Goal: Information Seeking & Learning: Learn about a topic

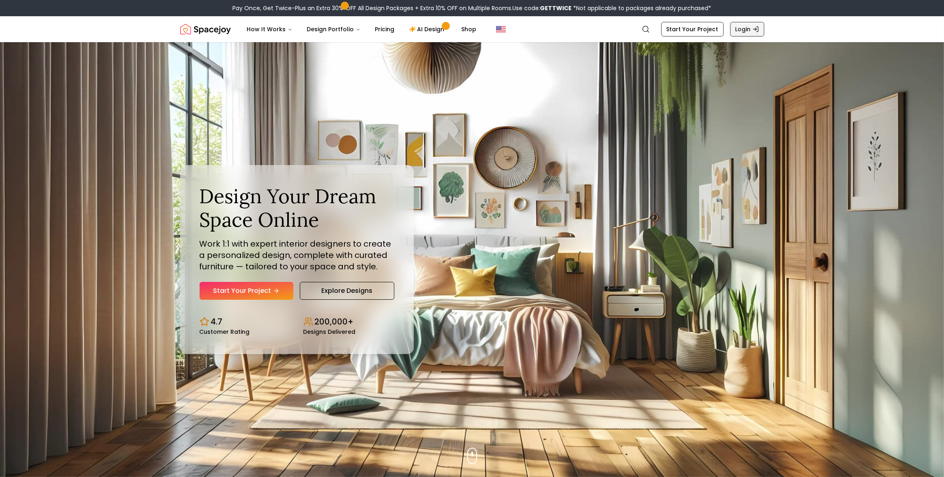
click at [762, 30] on link "Login" at bounding box center [747, 29] width 34 height 15
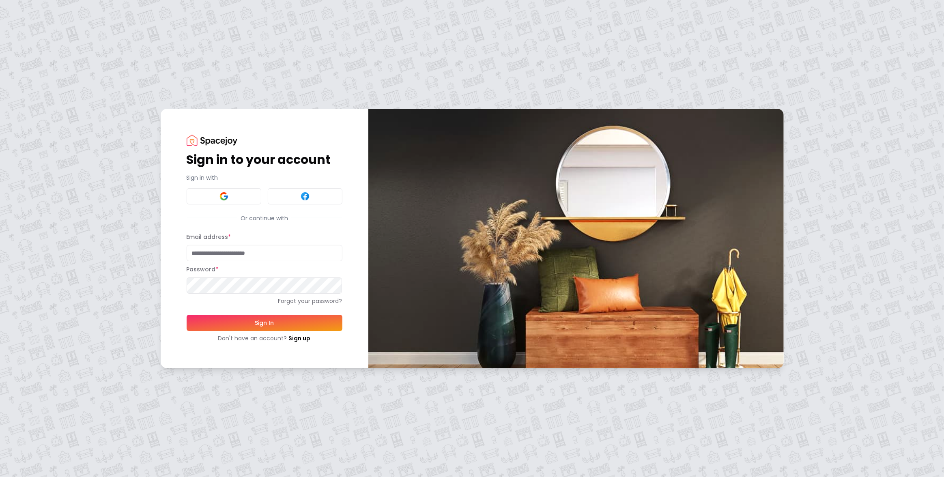
click at [223, 249] on input "Email address *" at bounding box center [265, 253] width 156 height 16
type input "**********"
click at [187, 315] on button "Sign In" at bounding box center [265, 323] width 156 height 16
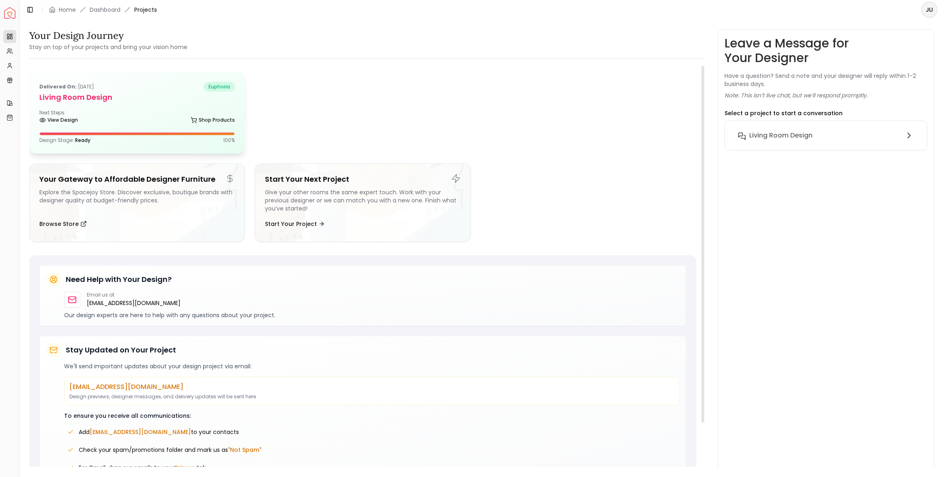
click at [170, 122] on div "View Design Shop Products" at bounding box center [136, 122] width 195 height 8
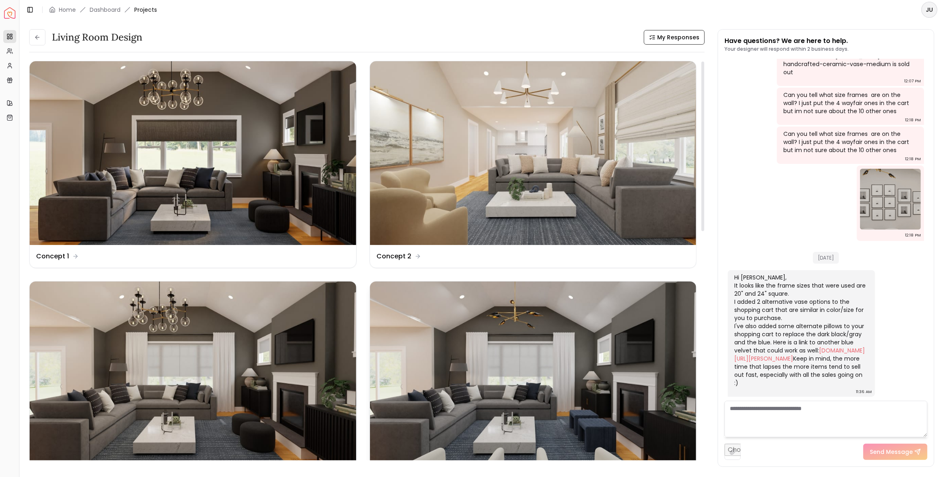
scroll to position [5, 0]
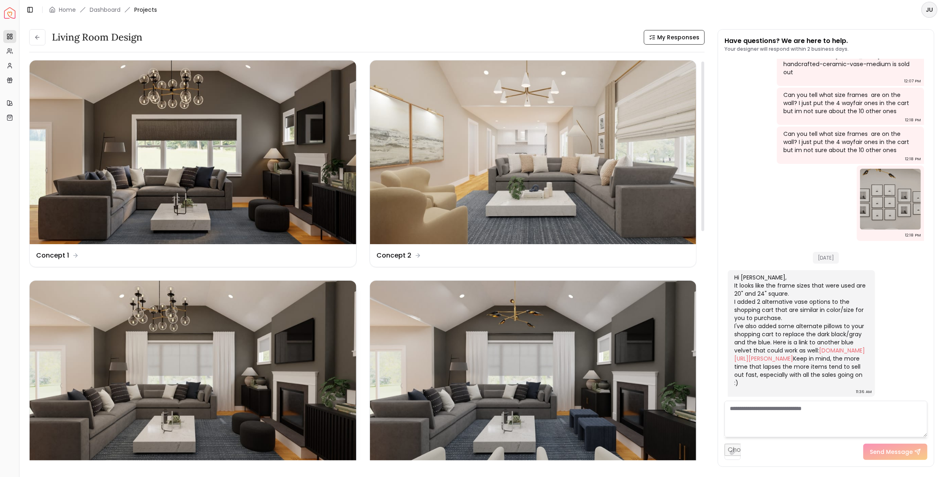
click at [228, 368] on img at bounding box center [193, 373] width 326 height 184
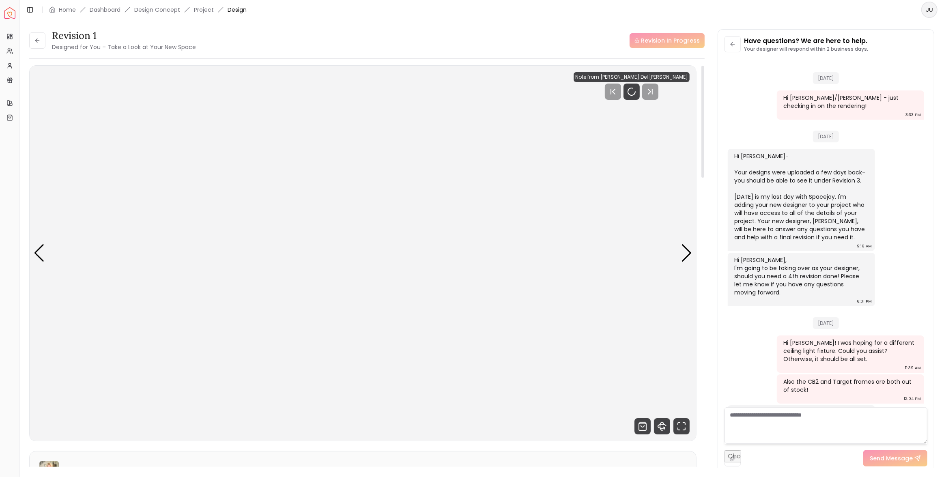
scroll to position [1371, 0]
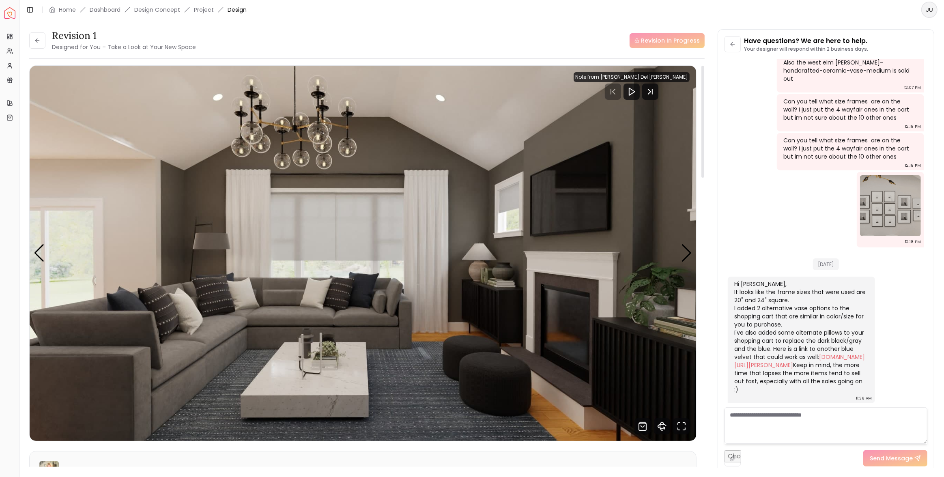
click at [692, 242] on img "1 / 3" at bounding box center [363, 253] width 667 height 375
click at [687, 245] on div "Next slide" at bounding box center [686, 253] width 11 height 18
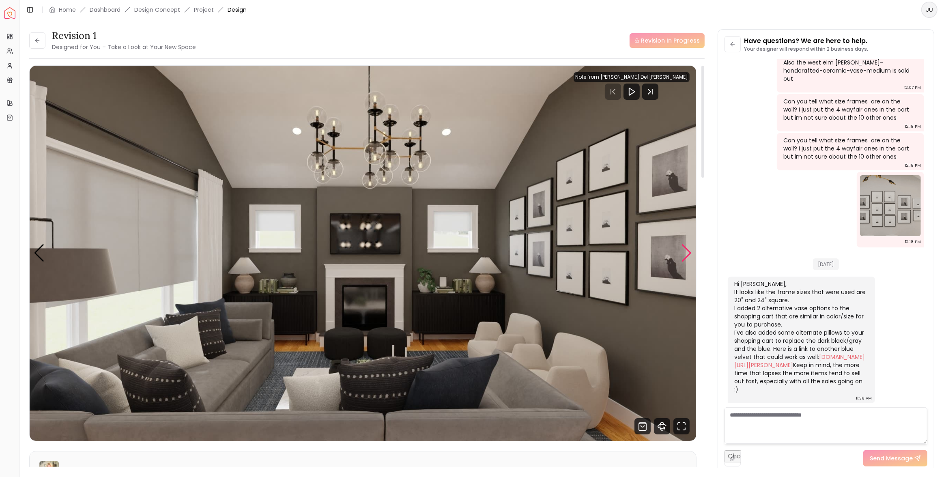
click at [687, 245] on div "Next slide" at bounding box center [686, 253] width 11 height 18
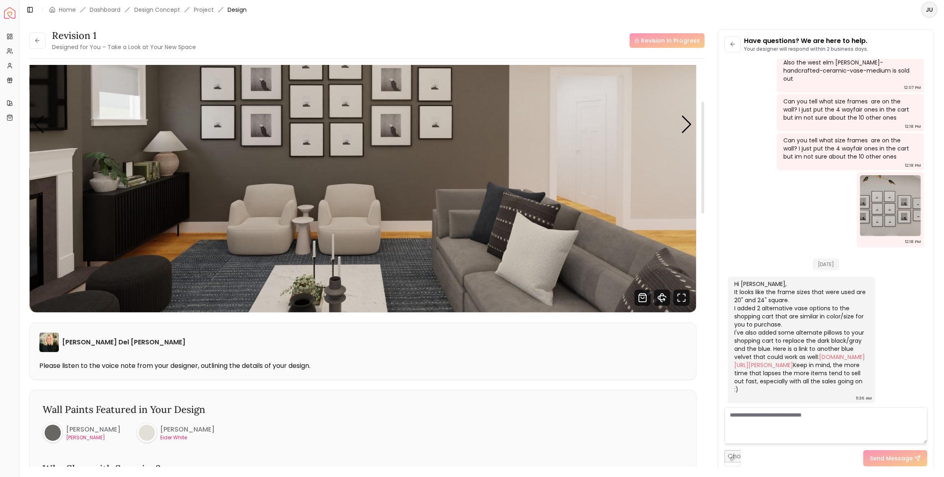
scroll to position [284, 0]
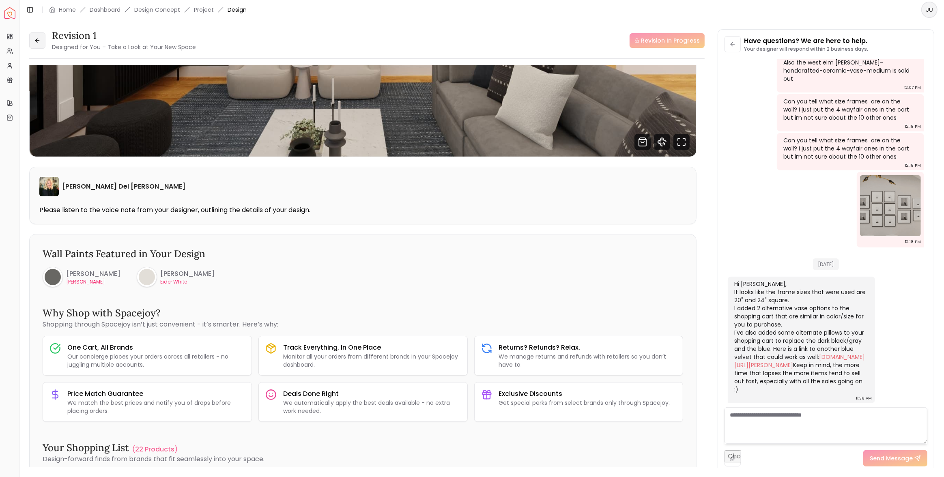
click at [38, 41] on icon at bounding box center [37, 40] width 6 height 6
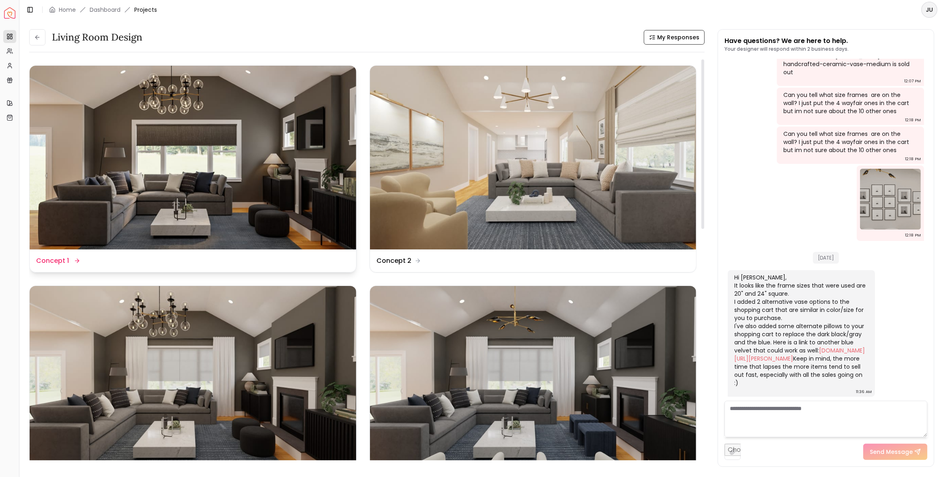
click at [200, 179] on img at bounding box center [193, 158] width 326 height 184
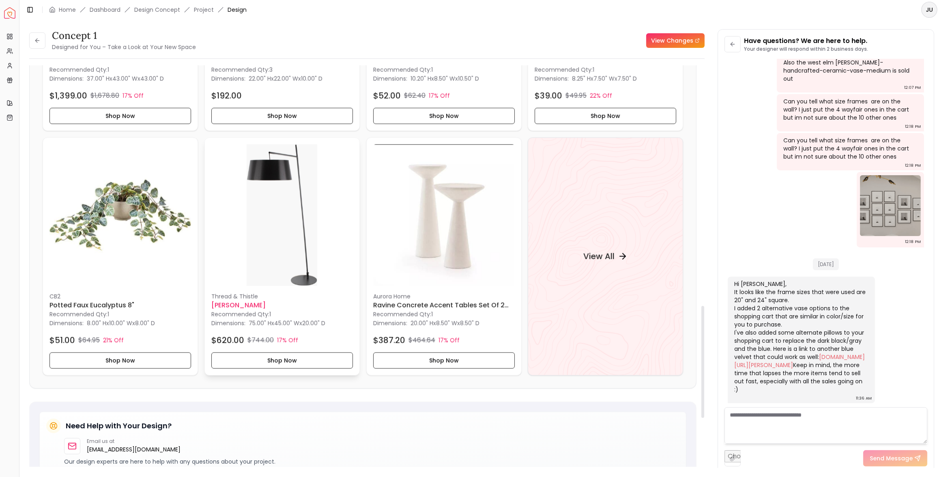
scroll to position [861, 0]
click at [572, 264] on div "View All" at bounding box center [605, 257] width 155 height 238
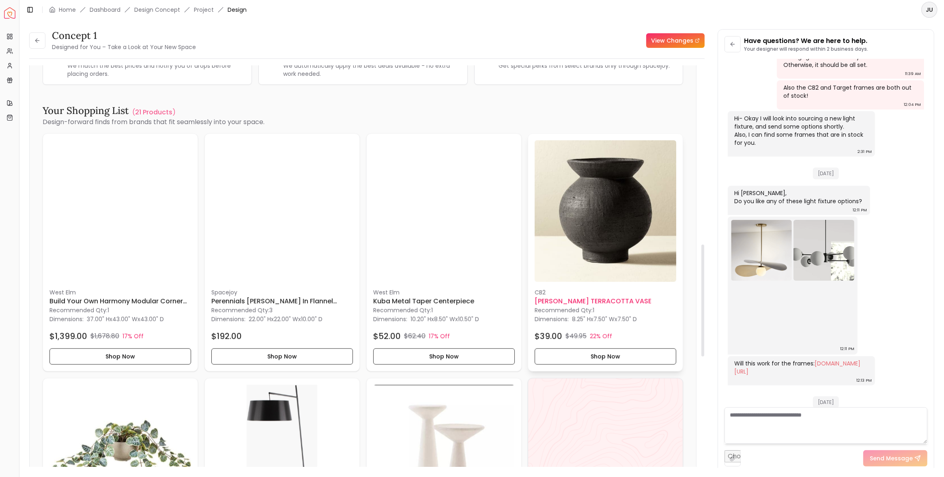
scroll to position [878, 0]
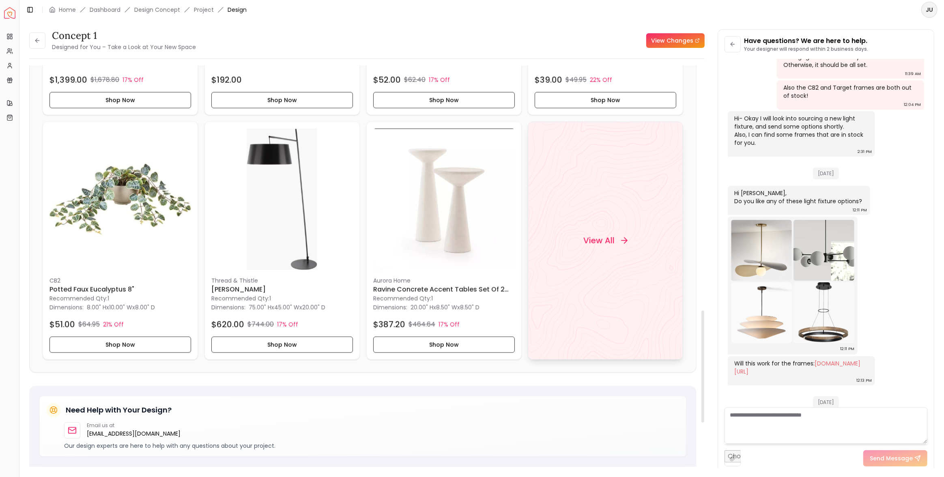
click at [632, 246] on div "View All" at bounding box center [605, 240] width 64 height 24
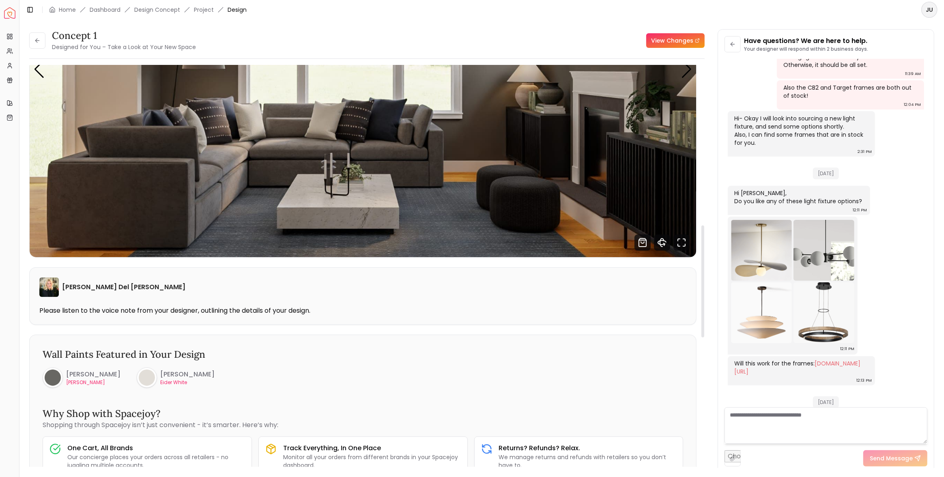
scroll to position [145, 0]
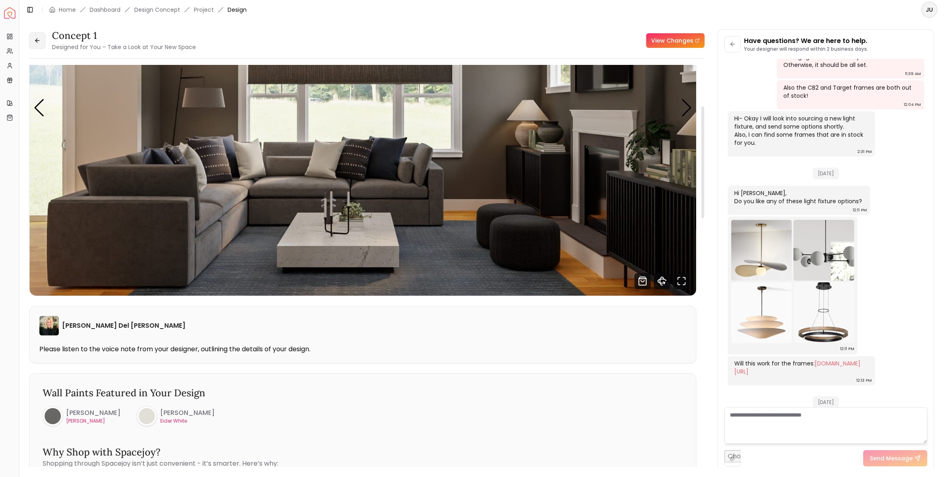
click at [37, 41] on icon at bounding box center [37, 41] width 4 height 0
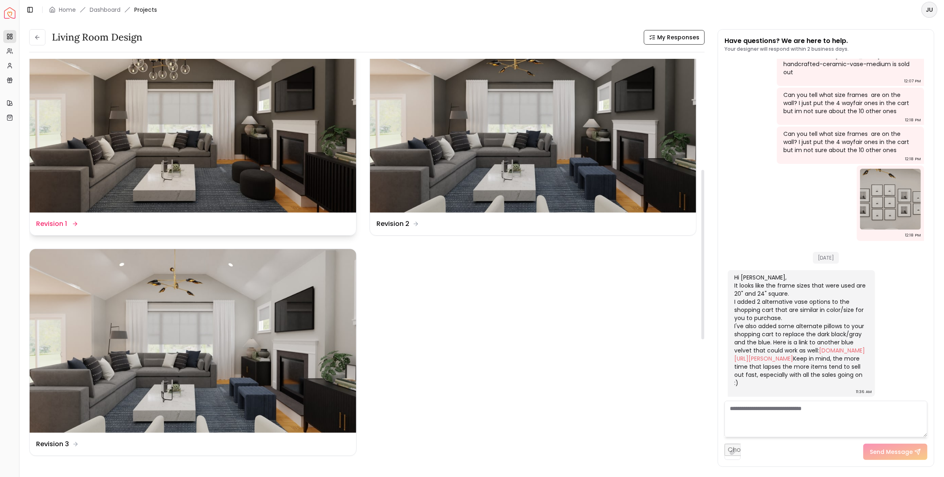
scroll to position [262, 0]
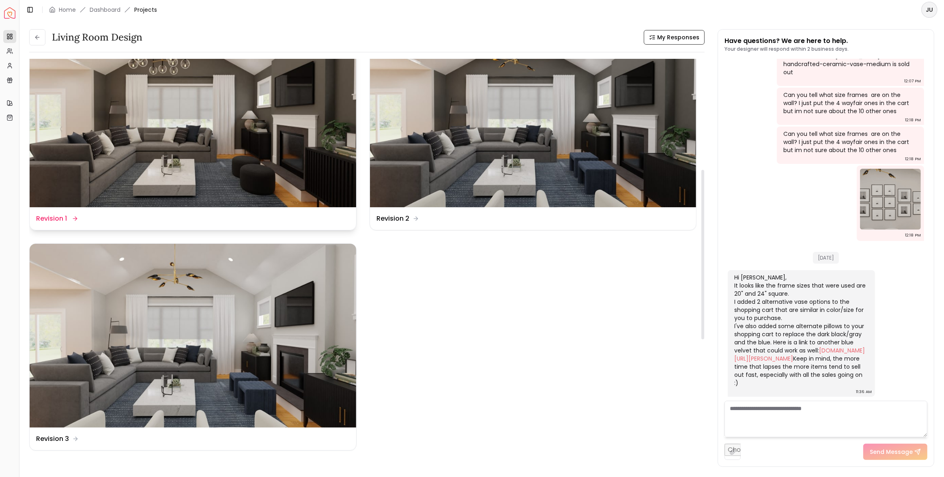
click at [206, 197] on img at bounding box center [193, 116] width 326 height 184
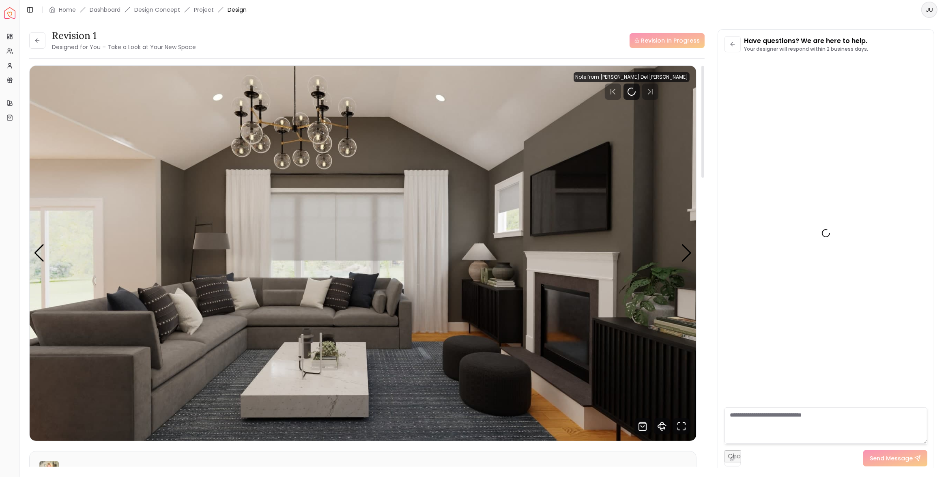
scroll to position [1371, 0]
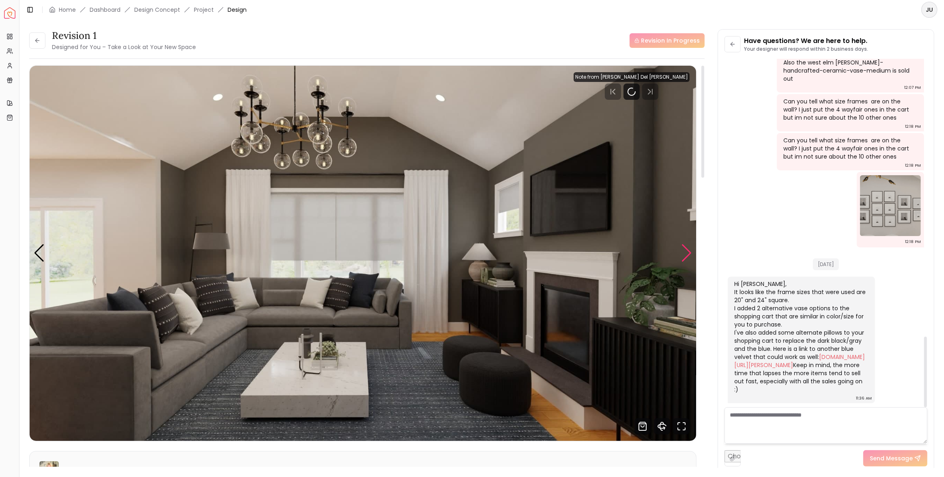
click at [689, 250] on div "Next slide" at bounding box center [686, 253] width 11 height 18
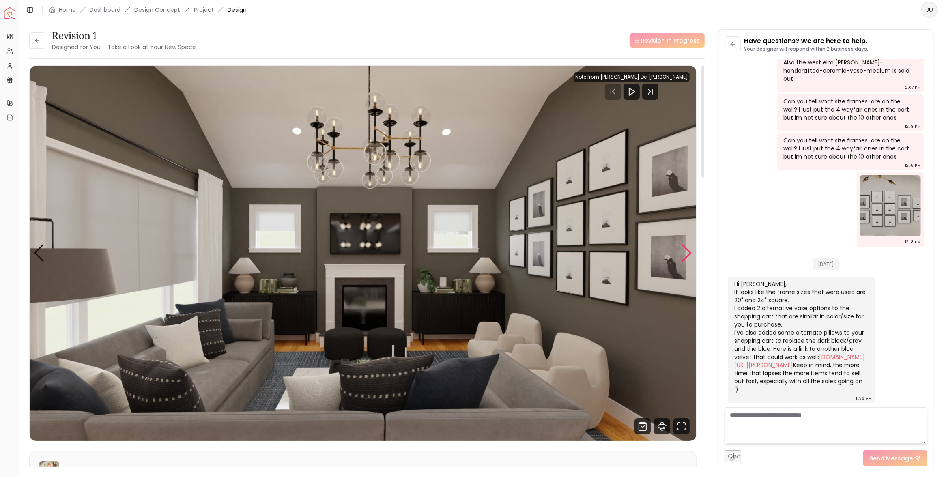
click at [689, 250] on div "Next slide" at bounding box center [686, 253] width 11 height 18
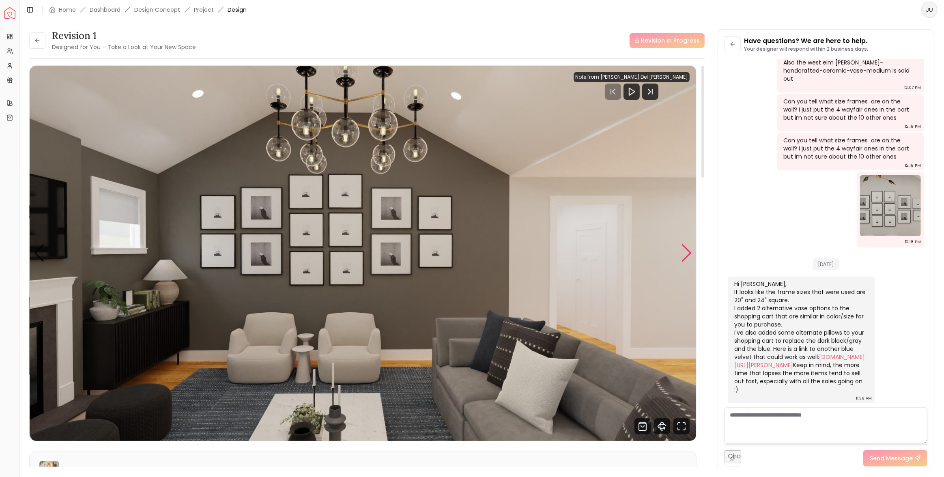
click at [689, 250] on div "Next slide" at bounding box center [686, 253] width 11 height 18
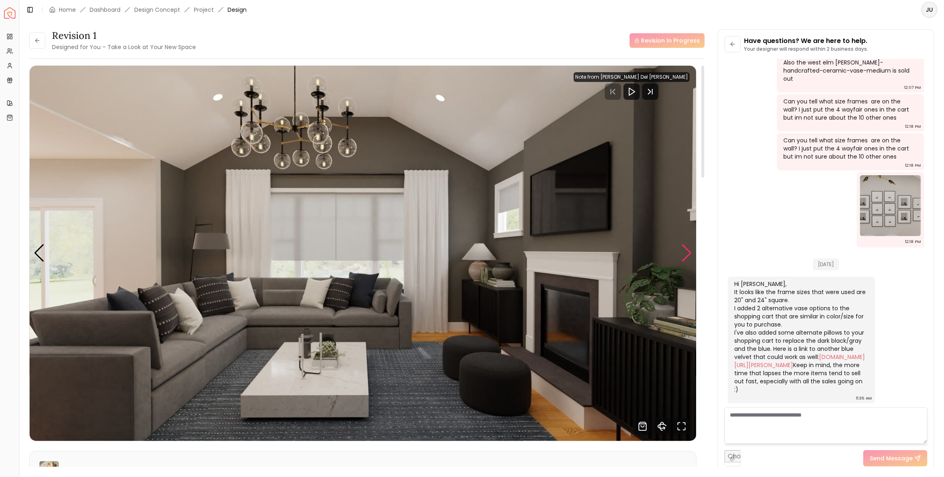
click at [689, 250] on div "Next slide" at bounding box center [686, 253] width 11 height 18
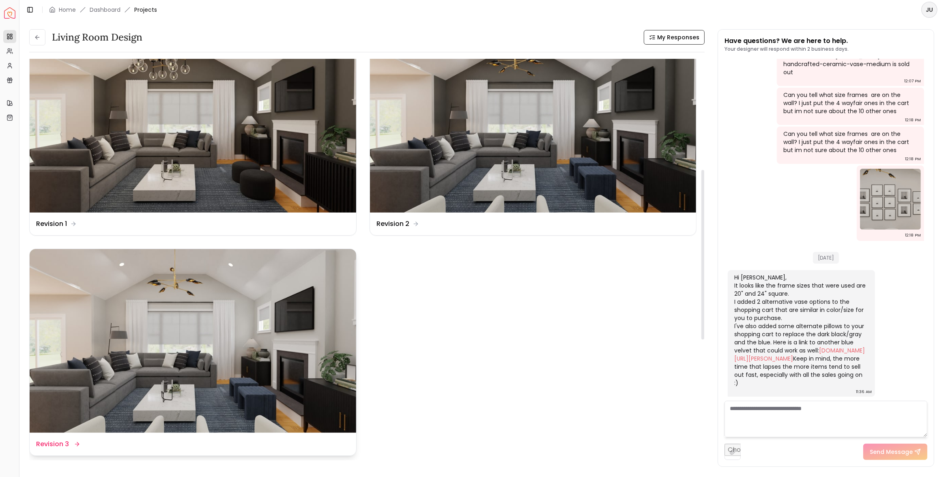
scroll to position [262, 0]
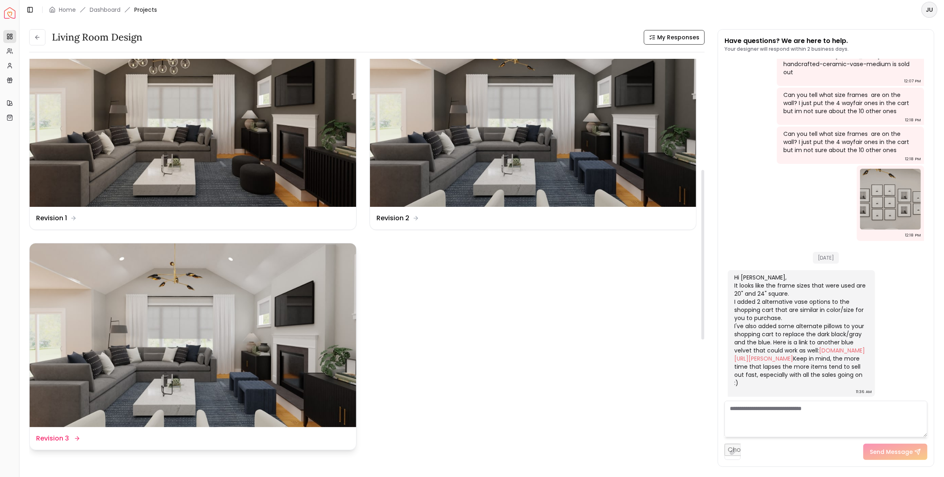
click at [181, 322] on img at bounding box center [193, 335] width 326 height 184
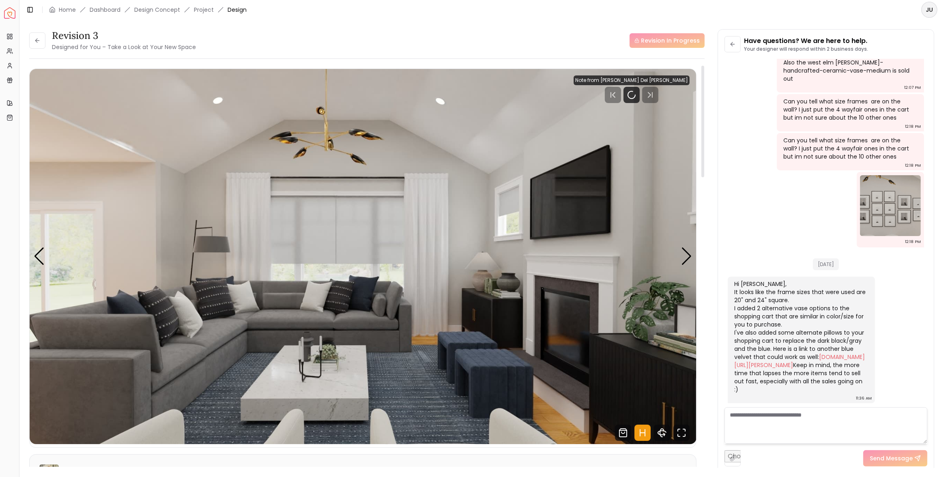
scroll to position [9, 0]
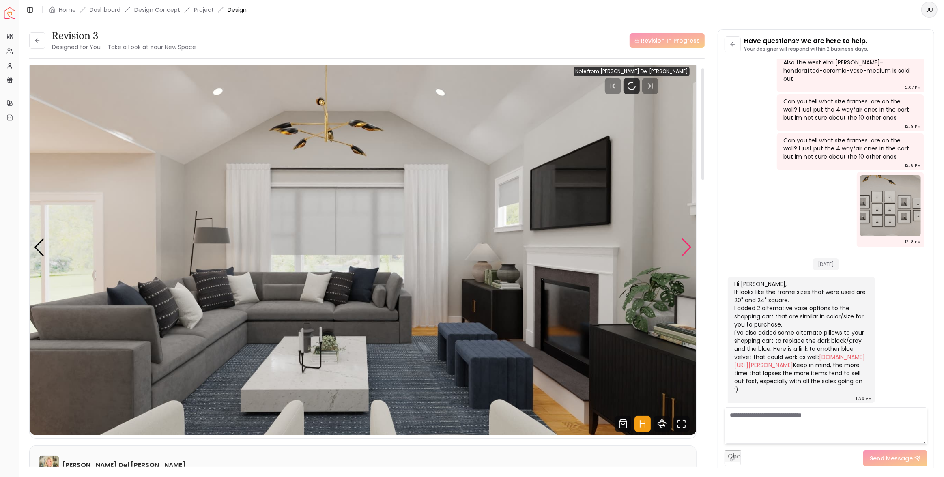
click at [687, 249] on div "Next slide" at bounding box center [686, 247] width 11 height 18
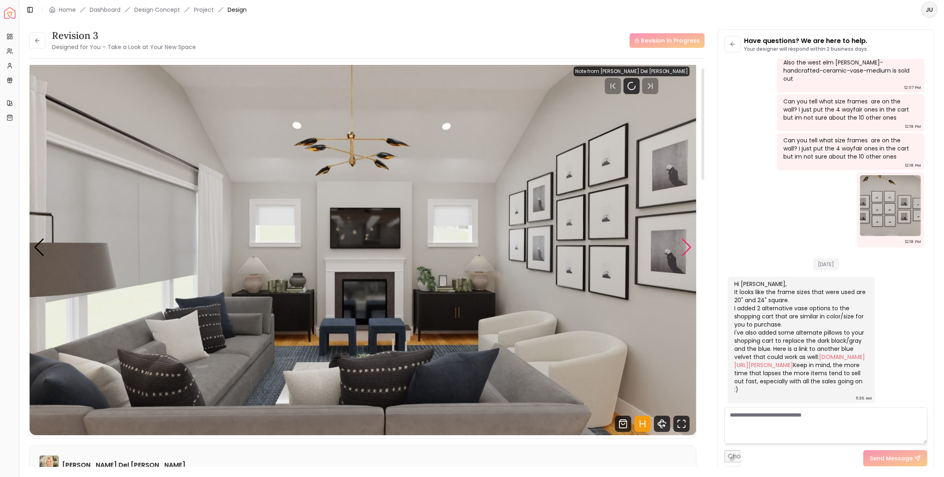
click at [687, 249] on div "Next slide" at bounding box center [686, 247] width 11 height 18
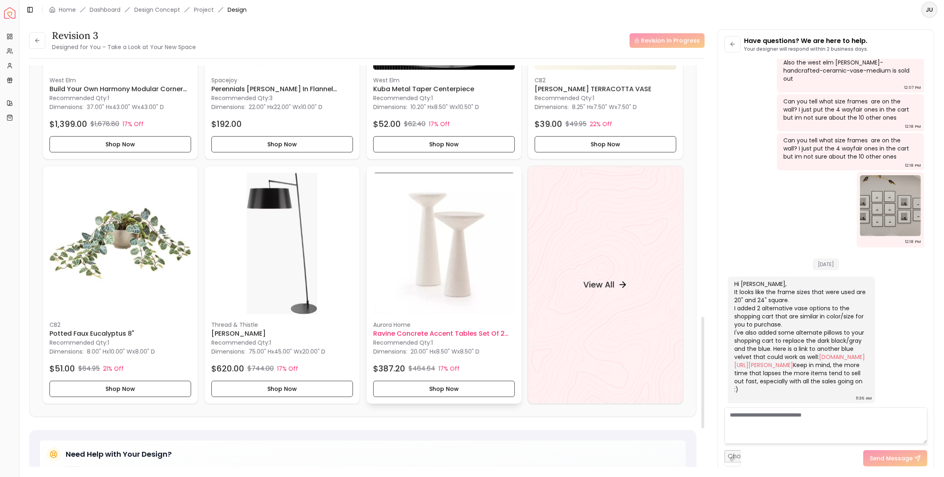
scroll to position [963, 0]
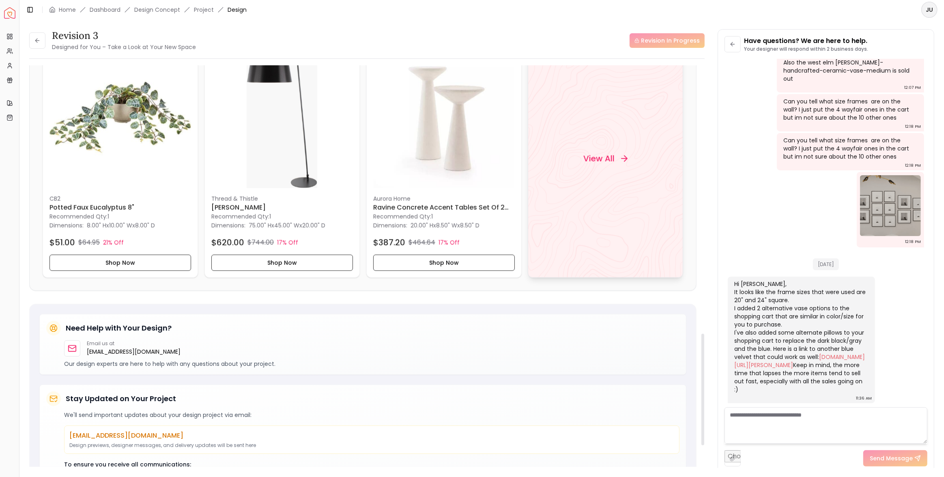
click at [599, 186] on div "View All" at bounding box center [605, 159] width 155 height 238
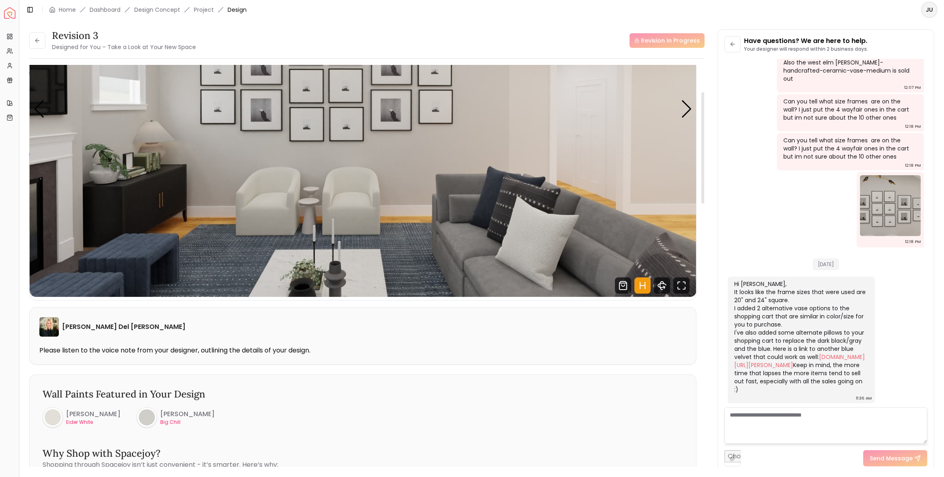
scroll to position [0, 0]
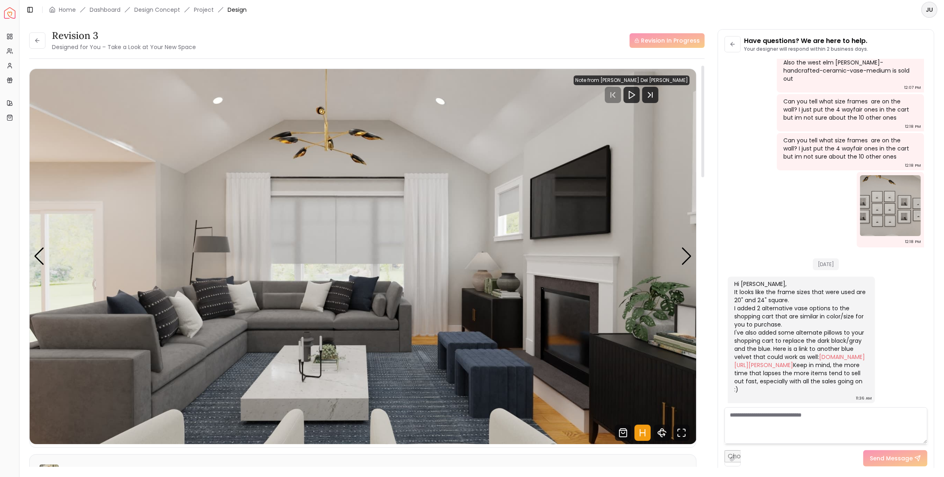
click at [674, 256] on img "1 / 4" at bounding box center [363, 256] width 667 height 375
click at [676, 256] on img "1 / 4" at bounding box center [363, 256] width 667 height 375
click at [684, 256] on div "Next slide" at bounding box center [686, 256] width 11 height 18
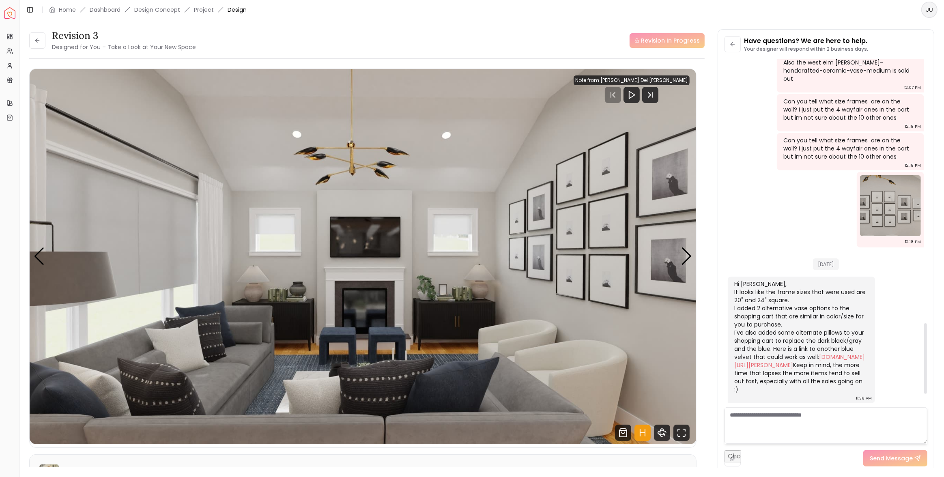
scroll to position [1305, 0]
click at [636, 95] on icon "Play" at bounding box center [632, 95] width 10 height 10
click at [652, 94] on icon "Next Track" at bounding box center [652, 94] width 0 height 5
click at [636, 98] on icon "Play" at bounding box center [632, 95] width 10 height 10
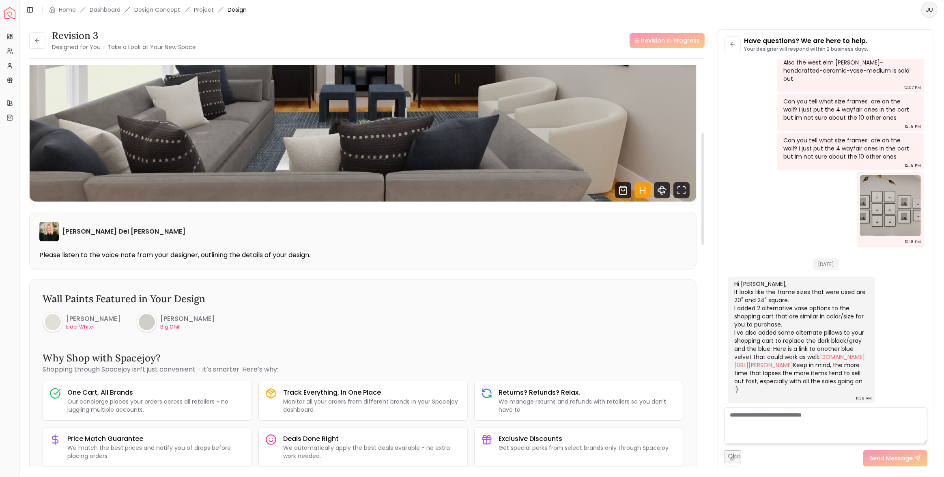
scroll to position [0, 0]
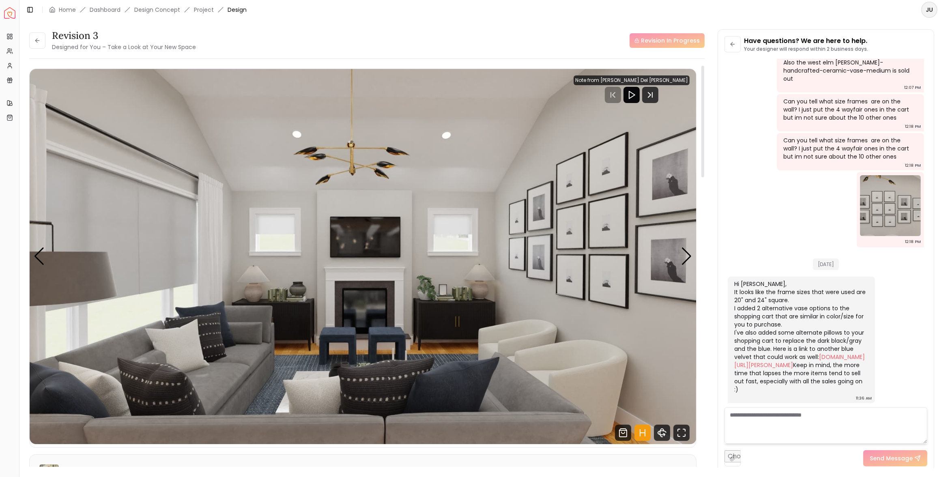
click at [636, 94] on icon "Play" at bounding box center [632, 95] width 10 height 10
click at [633, 96] on div at bounding box center [631, 95] width 116 height 16
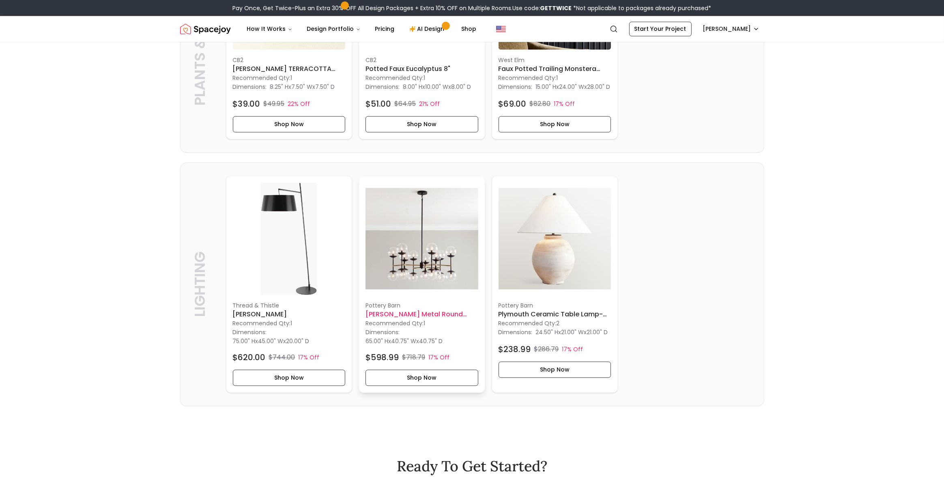
scroll to position [1974, 0]
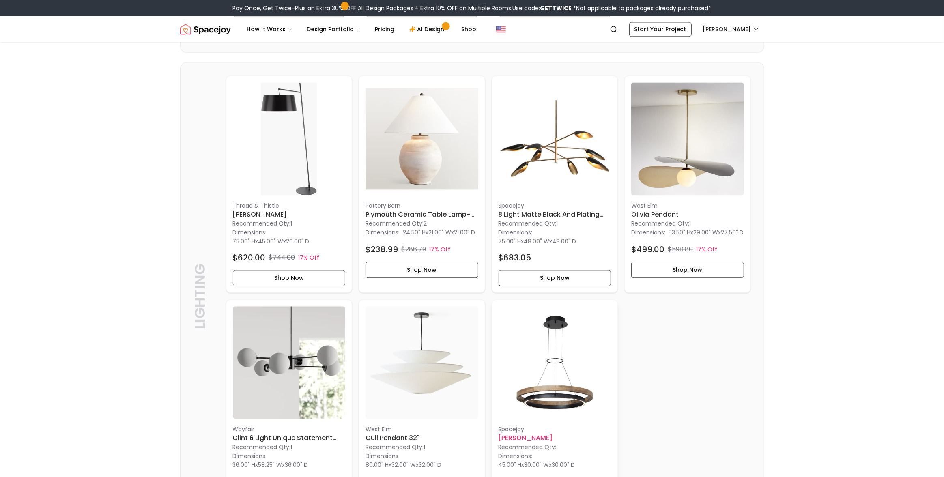
scroll to position [2040, 0]
click at [681, 184] on img at bounding box center [687, 138] width 113 height 113
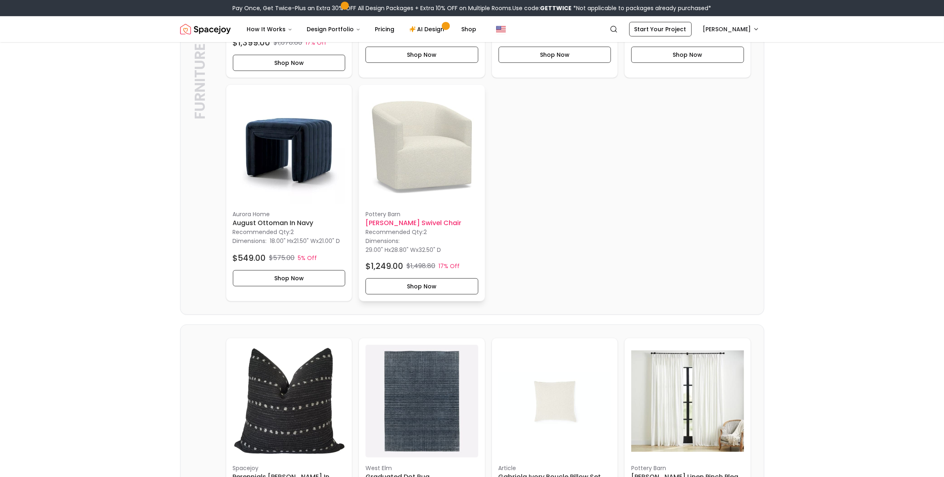
scroll to position [384, 0]
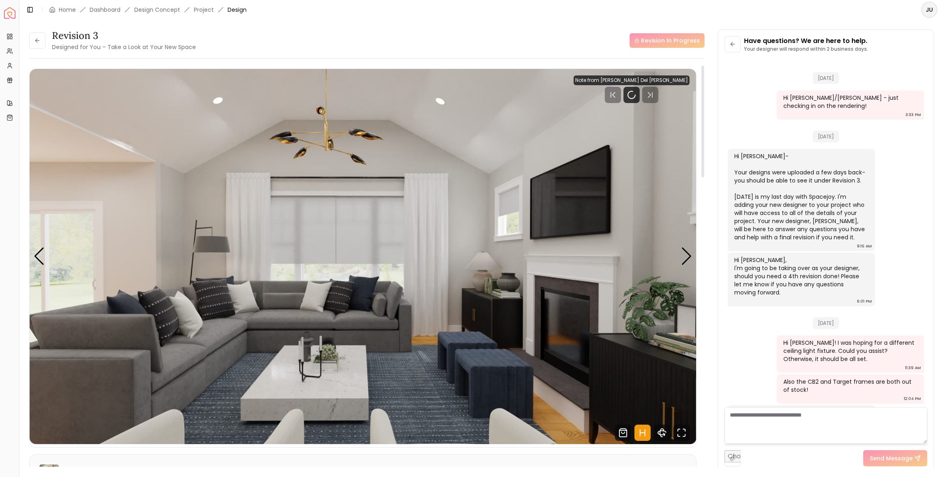
scroll to position [1371, 0]
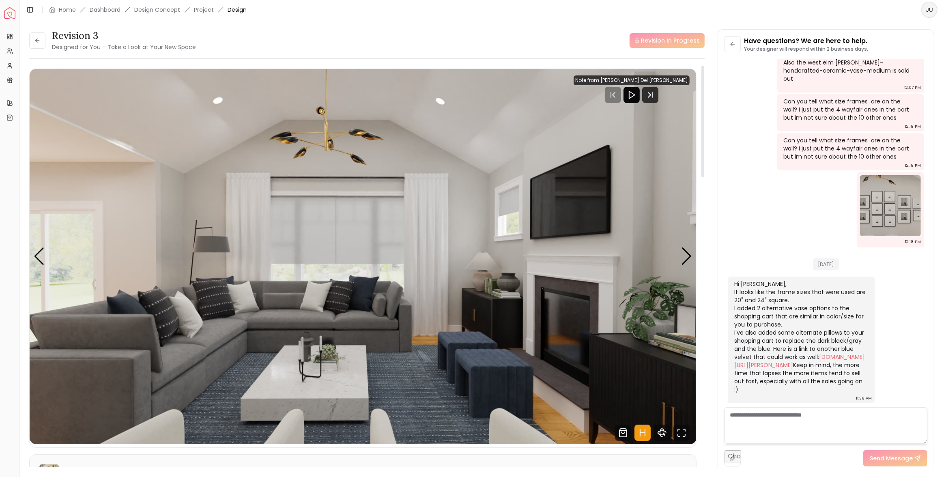
click at [640, 99] on div at bounding box center [631, 95] width 16 height 16
click at [657, 96] on icon "Next Track" at bounding box center [650, 95] width 16 height 16
click at [651, 97] on icon "Next Track" at bounding box center [649, 94] width 2 height 5
click at [635, 95] on polygon "Play" at bounding box center [632, 94] width 6 height 7
click at [37, 259] on div "Previous slide" at bounding box center [39, 256] width 11 height 18
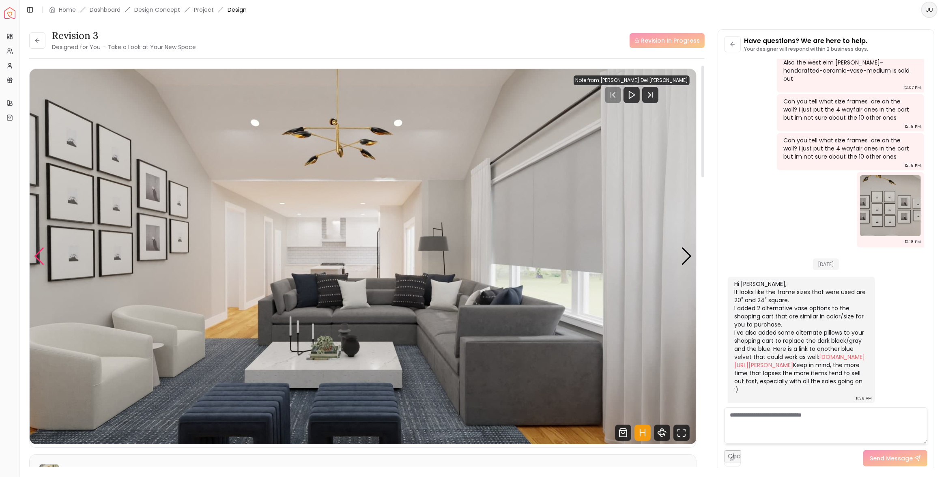
click at [37, 259] on div "Previous slide" at bounding box center [39, 256] width 11 height 18
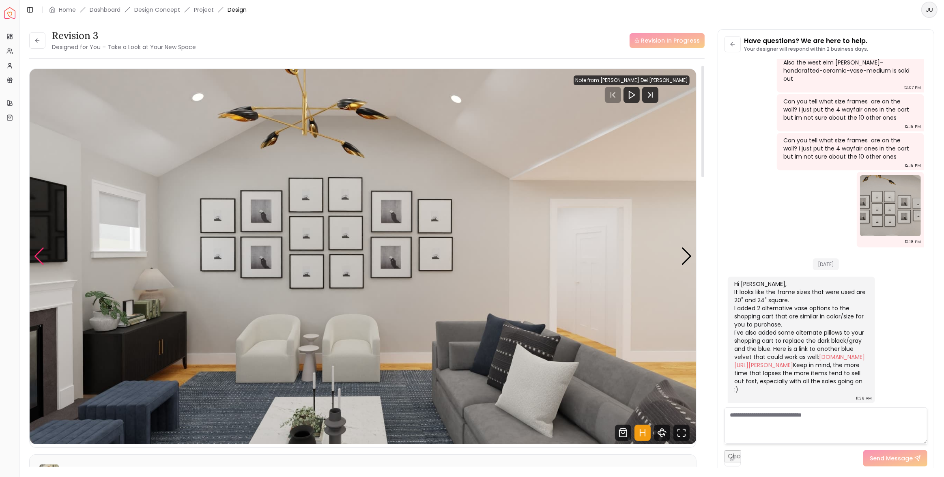
click at [37, 259] on div "Previous slide" at bounding box center [39, 256] width 11 height 18
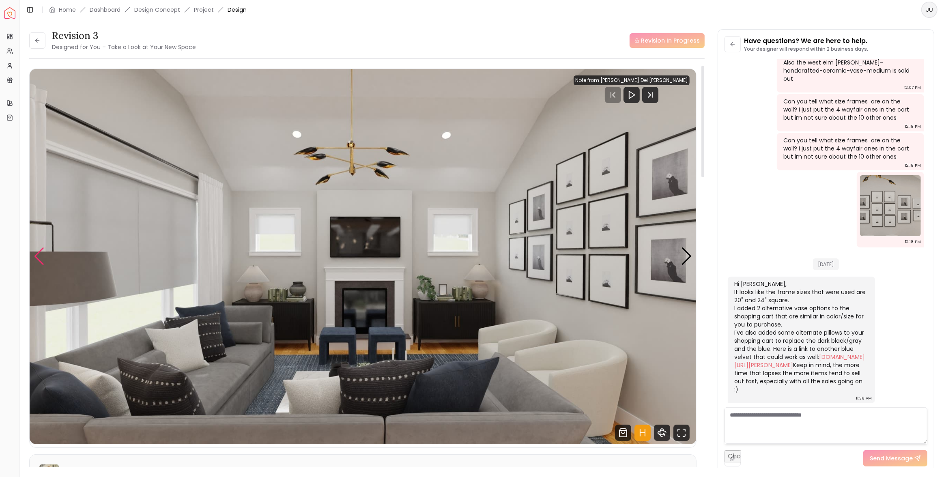
click at [37, 259] on div "Previous slide" at bounding box center [39, 256] width 11 height 18
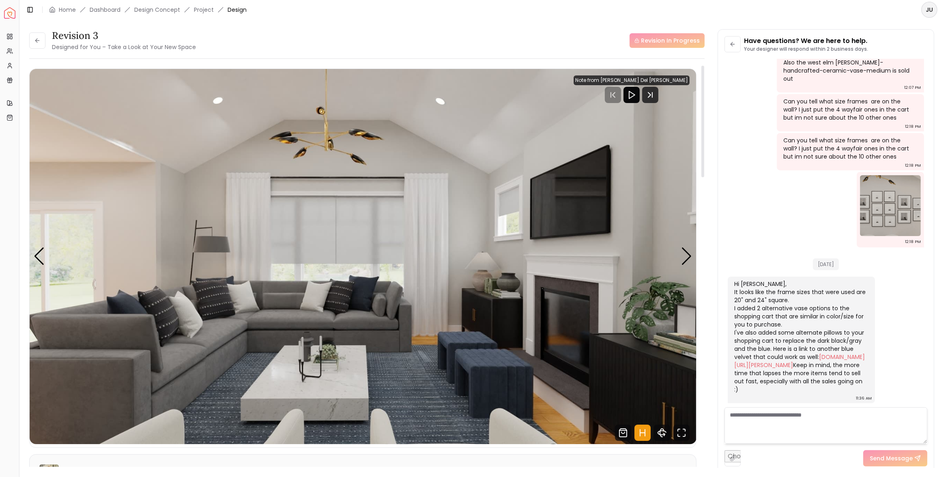
click at [636, 92] on icon "Play" at bounding box center [632, 95] width 10 height 10
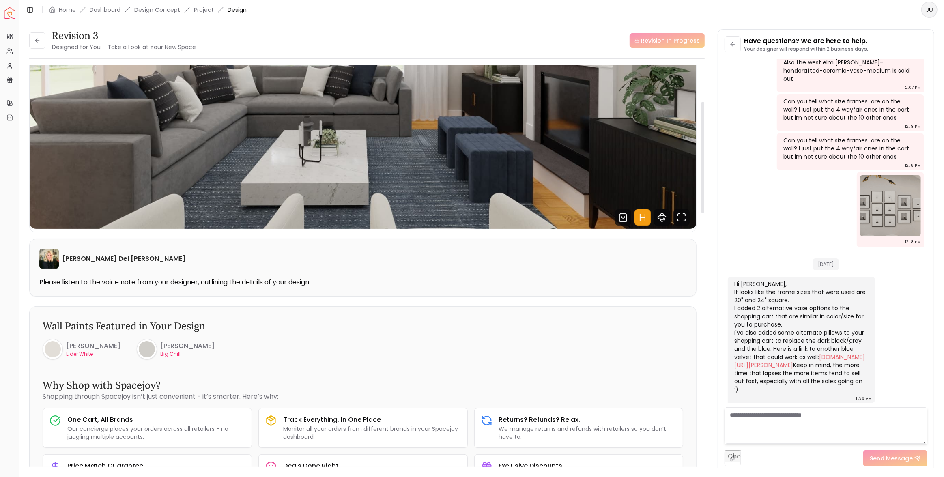
scroll to position [244, 0]
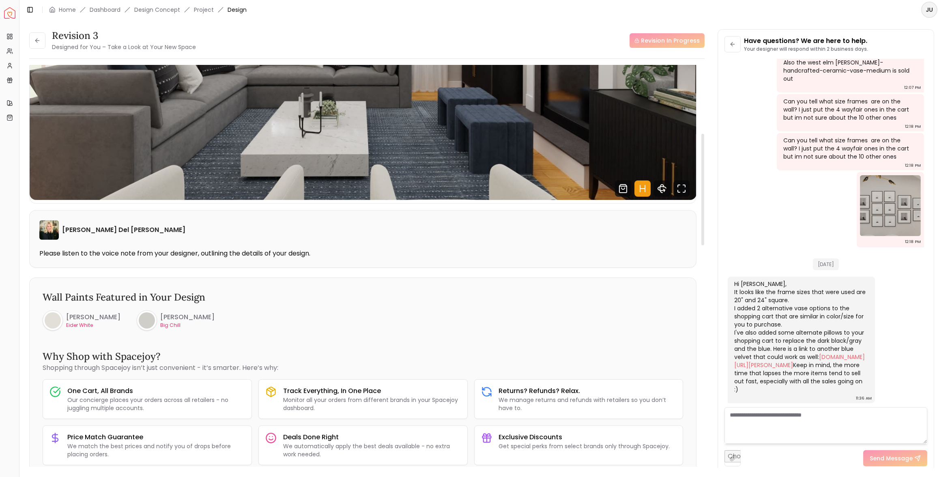
click at [149, 253] on p "Please listen to the voice note from your designer, outlining the details of yo…" at bounding box center [362, 253] width 647 height 8
click at [49, 228] on img at bounding box center [48, 229] width 19 height 19
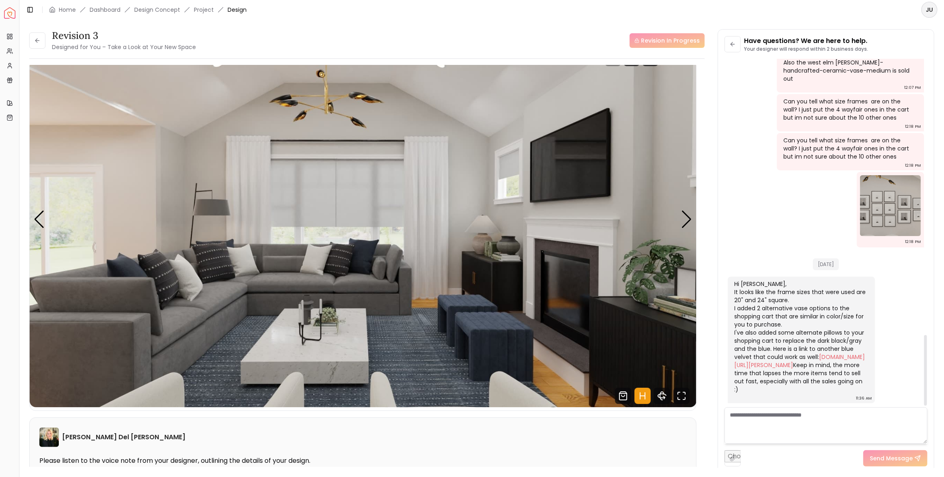
scroll to position [1359, 0]
drag, startPoint x: 771, startPoint y: 281, endPoint x: 795, endPoint y: 304, distance: 33.6
click at [795, 305] on div "Hi [PERSON_NAME], It looks like the frame sizes that were used are 20" and 24" …" at bounding box center [800, 337] width 133 height 114
click at [795, 304] on div "Hi [PERSON_NAME], It looks like the frame sizes that were used are 20" and 24" …" at bounding box center [800, 337] width 133 height 114
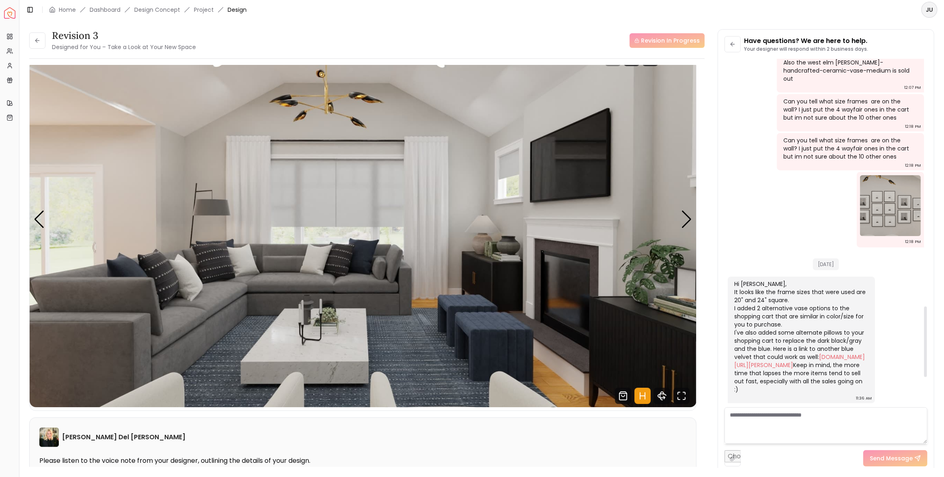
click at [900, 236] on img at bounding box center [890, 205] width 61 height 61
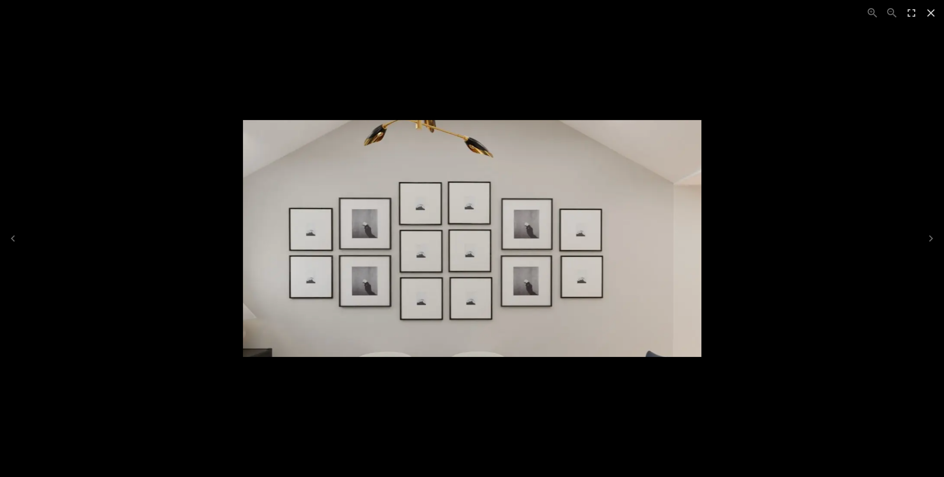
click at [929, 12] on icon "Close" at bounding box center [930, 12] width 13 height 13
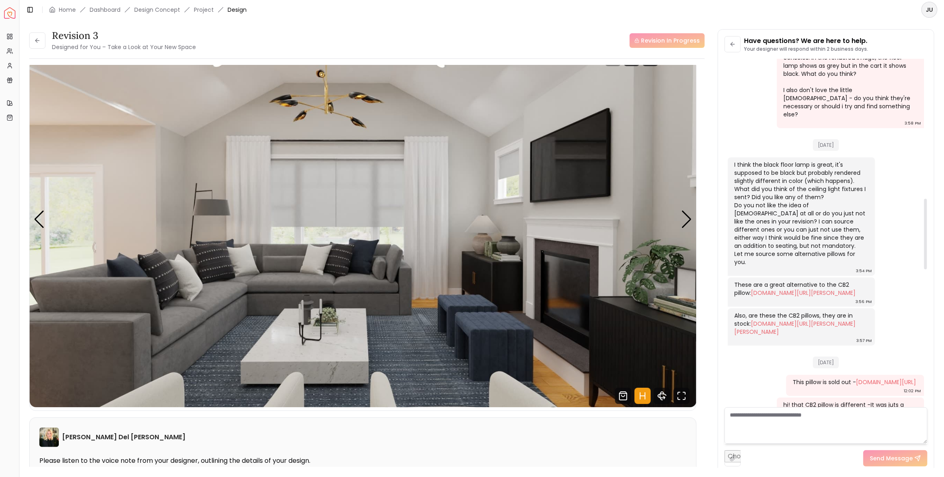
scroll to position [689, 0]
